Goal: Information Seeking & Learning: Learn about a topic

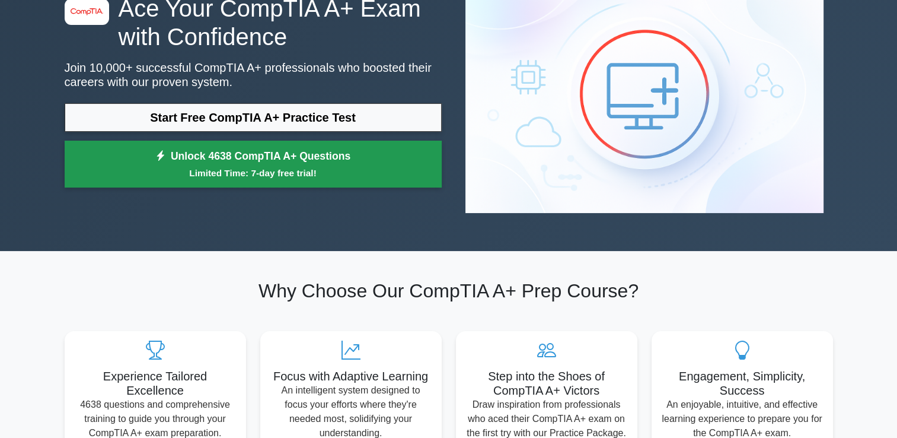
scroll to position [59, 0]
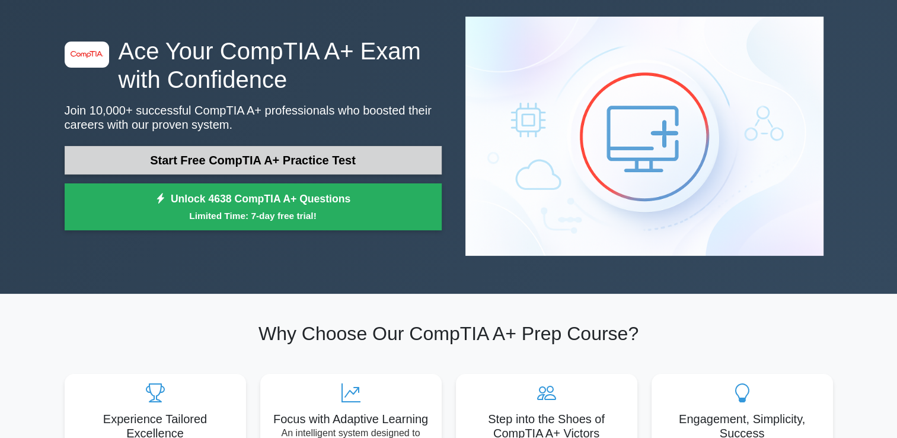
click at [280, 146] on link "Start Free CompTIA A+ Practice Test" at bounding box center [253, 160] width 377 height 28
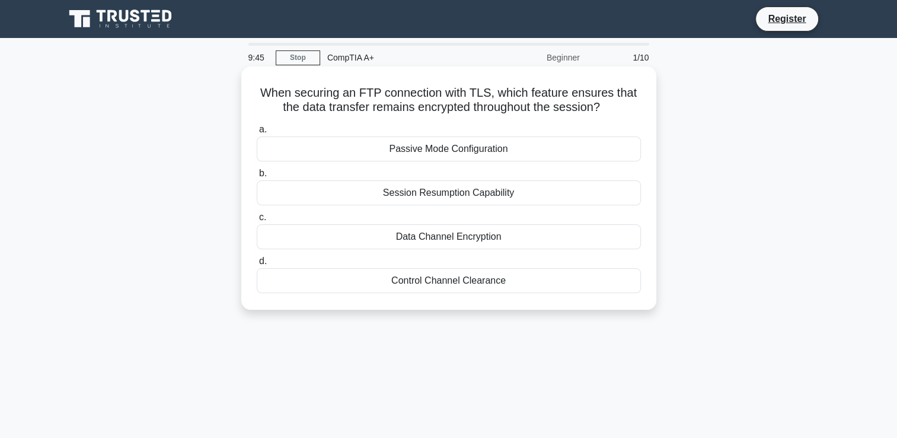
click at [379, 237] on div "Data Channel Encryption" at bounding box center [449, 236] width 384 height 25
click at [257, 221] on input "c. Data Channel Encryption" at bounding box center [257, 217] width 0 height 8
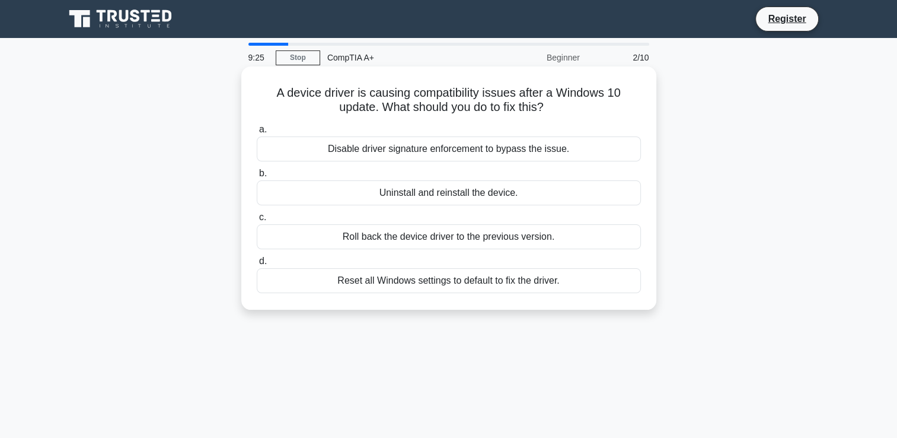
click at [409, 243] on div "Roll back the device driver to the previous version." at bounding box center [449, 236] width 384 height 25
click at [257, 221] on input "c. Roll back the device driver to the previous version." at bounding box center [257, 217] width 0 height 8
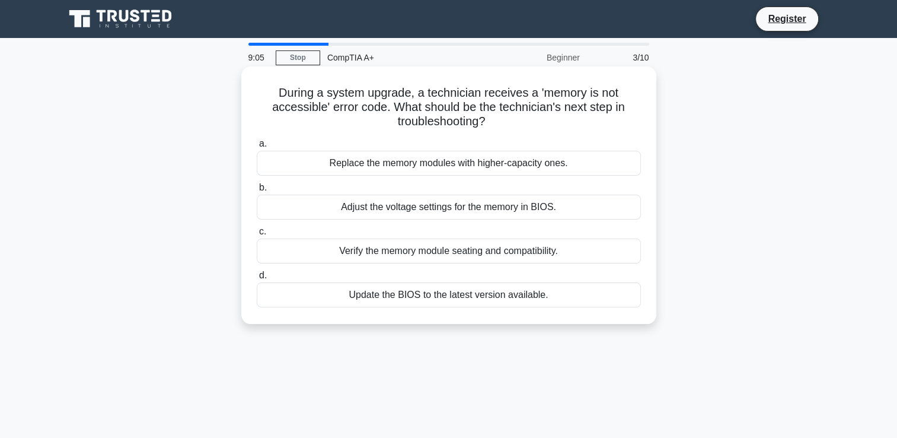
click at [399, 165] on div "Replace the memory modules with higher-capacity ones." at bounding box center [449, 163] width 384 height 25
click at [257, 148] on input "a. Replace the memory modules with higher-capacity ones." at bounding box center [257, 144] width 0 height 8
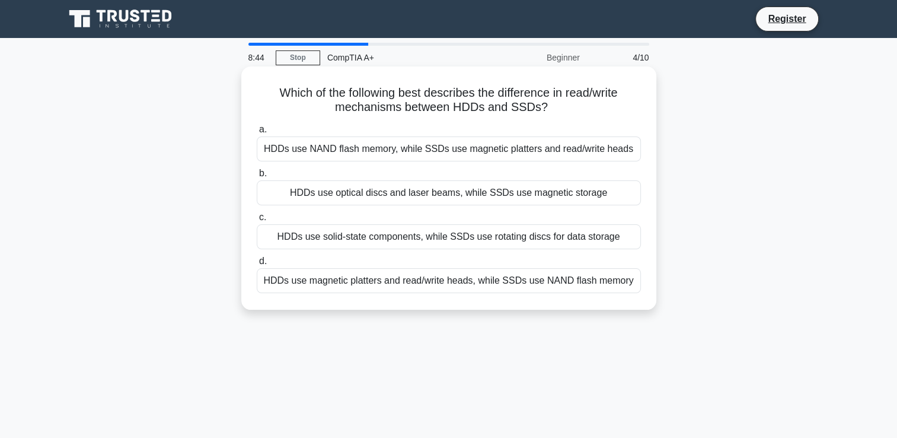
click at [330, 286] on div "HDDs use magnetic platters and read/write heads, while SSDs use NAND flash memo…" at bounding box center [449, 280] width 384 height 25
click at [257, 265] on input "d. HDDs use magnetic platters and read/write heads, while SSDs use NAND flash m…" at bounding box center [257, 261] width 0 height 8
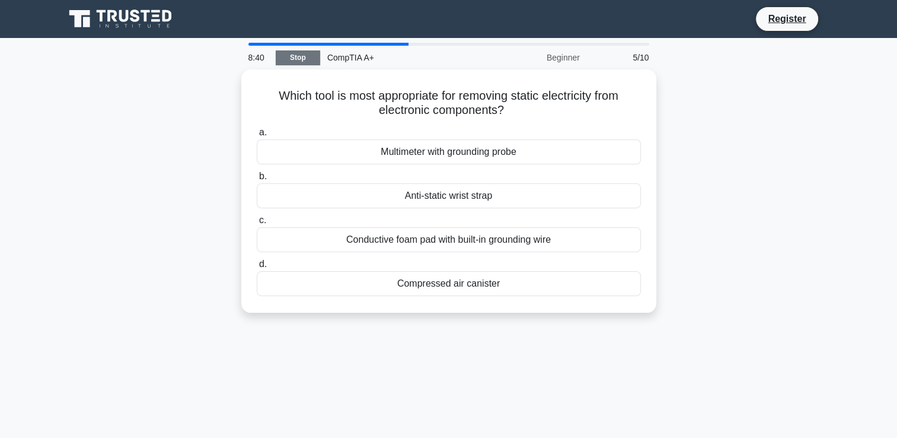
click at [282, 55] on link "Stop" at bounding box center [298, 57] width 44 height 15
